Goal: Information Seeking & Learning: Learn about a topic

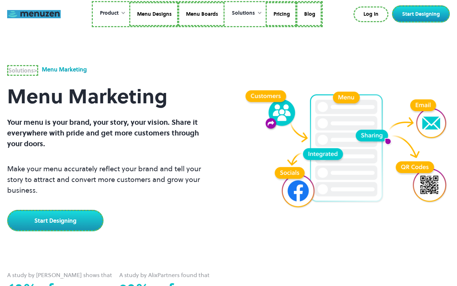
click at [34, 14] on link at bounding box center [34, 14] width 54 height 8
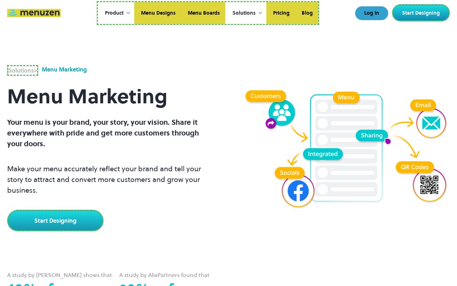
click at [373, 13] on link "Log In" at bounding box center [372, 13] width 34 height 14
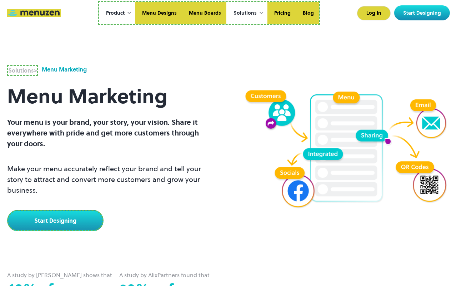
click at [423, 13] on link "Start Designing" at bounding box center [423, 12] width 56 height 15
